Goal: Task Accomplishment & Management: Manage account settings

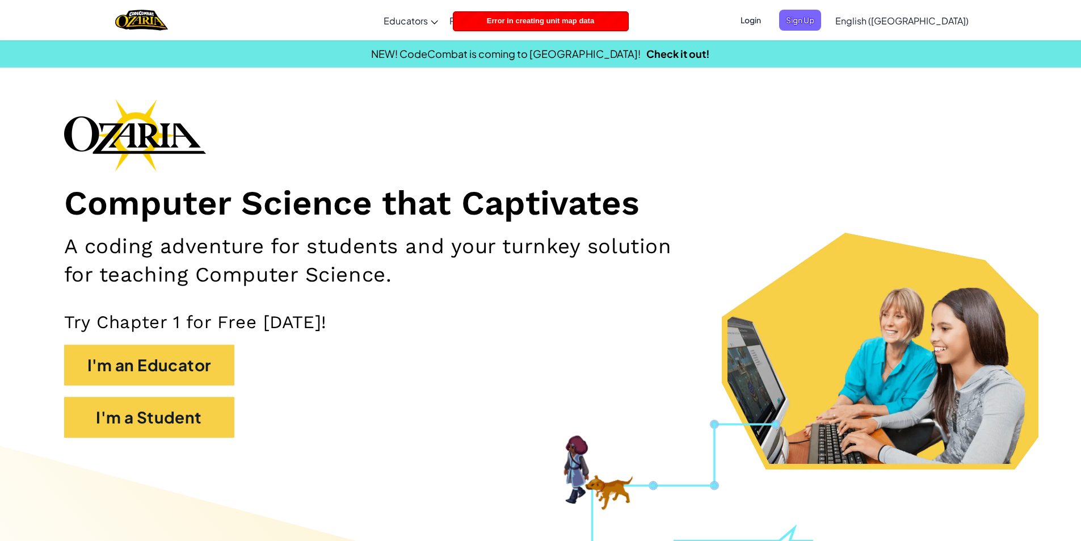
click at [768, 14] on span "Login" at bounding box center [751, 20] width 34 height 21
